Goal: Find specific page/section: Find specific page/section

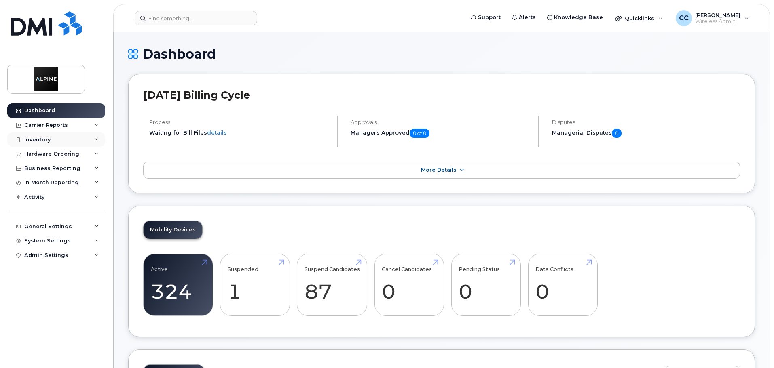
click at [48, 137] on div "Inventory" at bounding box center [37, 140] width 26 height 6
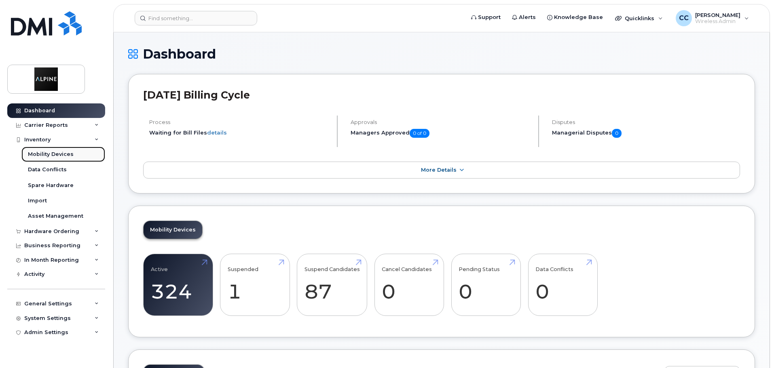
click at [68, 155] on div "Mobility Devices" at bounding box center [51, 154] width 46 height 7
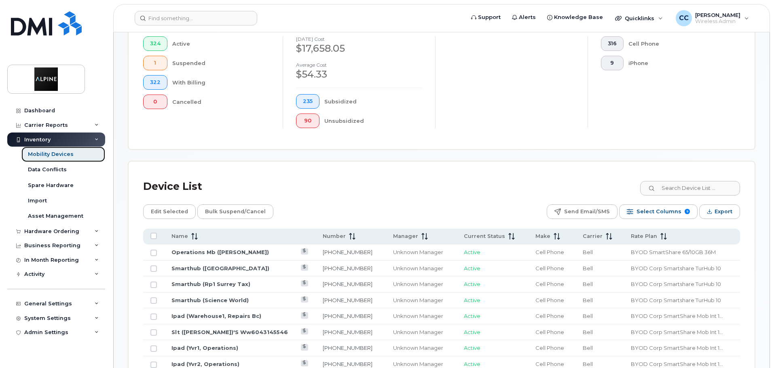
scroll to position [283, 0]
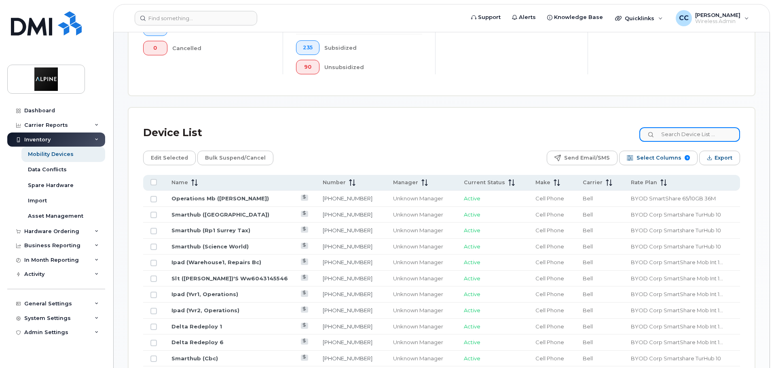
click at [687, 130] on input at bounding box center [689, 134] width 101 height 15
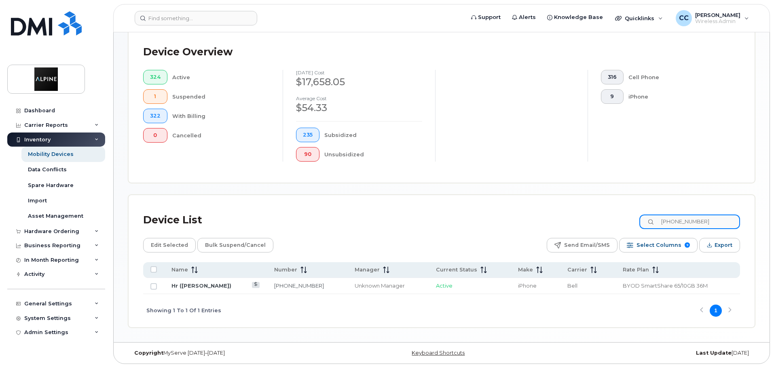
scroll to position [189, 0]
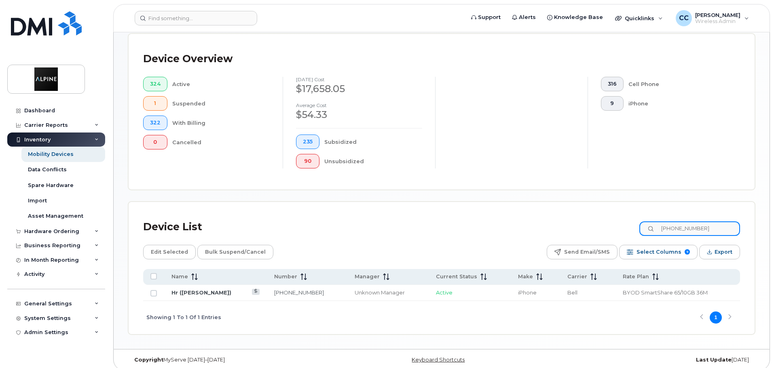
type input "[PHONE_NUMBER]"
click at [518, 290] on span "iPhone" at bounding box center [527, 293] width 19 height 6
click at [355, 289] on div "Unknown Manager" at bounding box center [388, 293] width 67 height 8
click at [192, 290] on link "Hr ([PERSON_NAME])" at bounding box center [201, 293] width 60 height 6
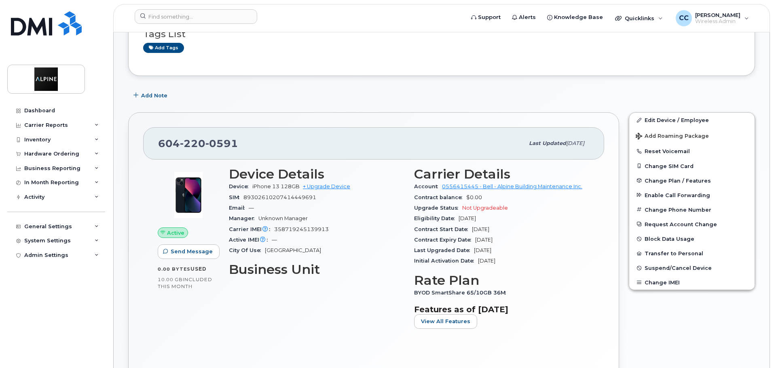
scroll to position [121, 0]
